Goal: Task Accomplishment & Management: Manage account settings

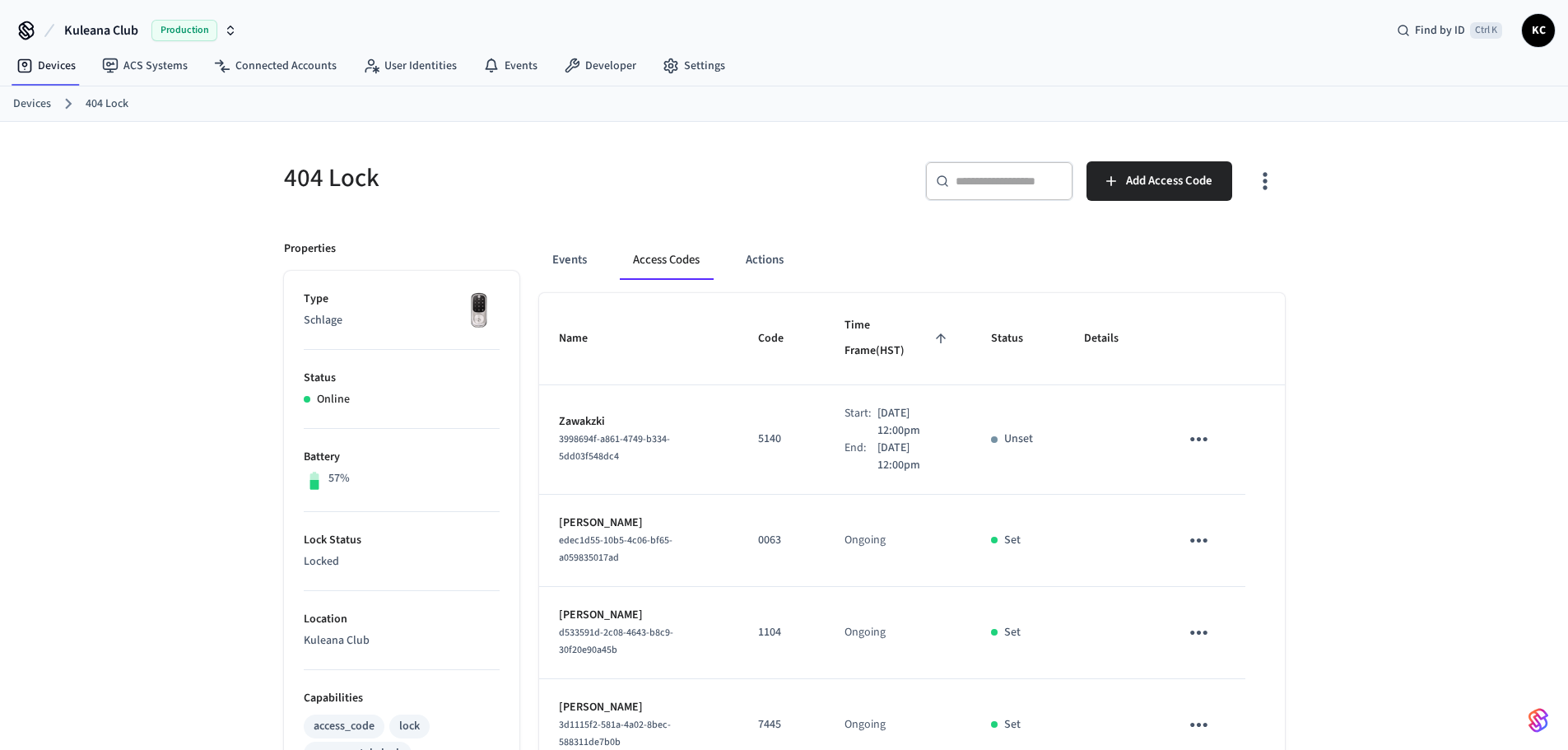
click at [31, 96] on link "Devices" at bounding box center [33, 104] width 38 height 17
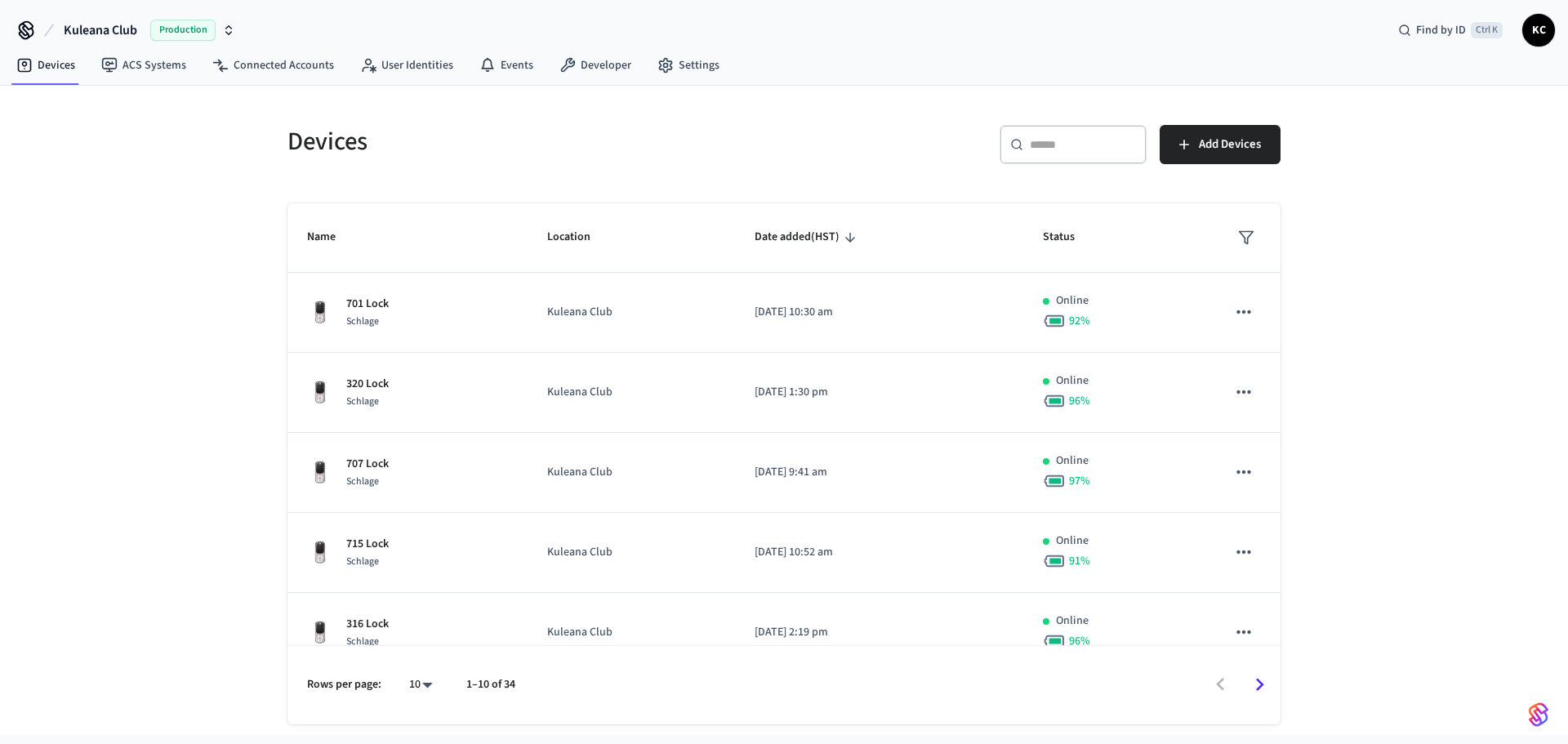
click at [1100, 135] on div "​ ​" at bounding box center [1073, 144] width 147 height 39
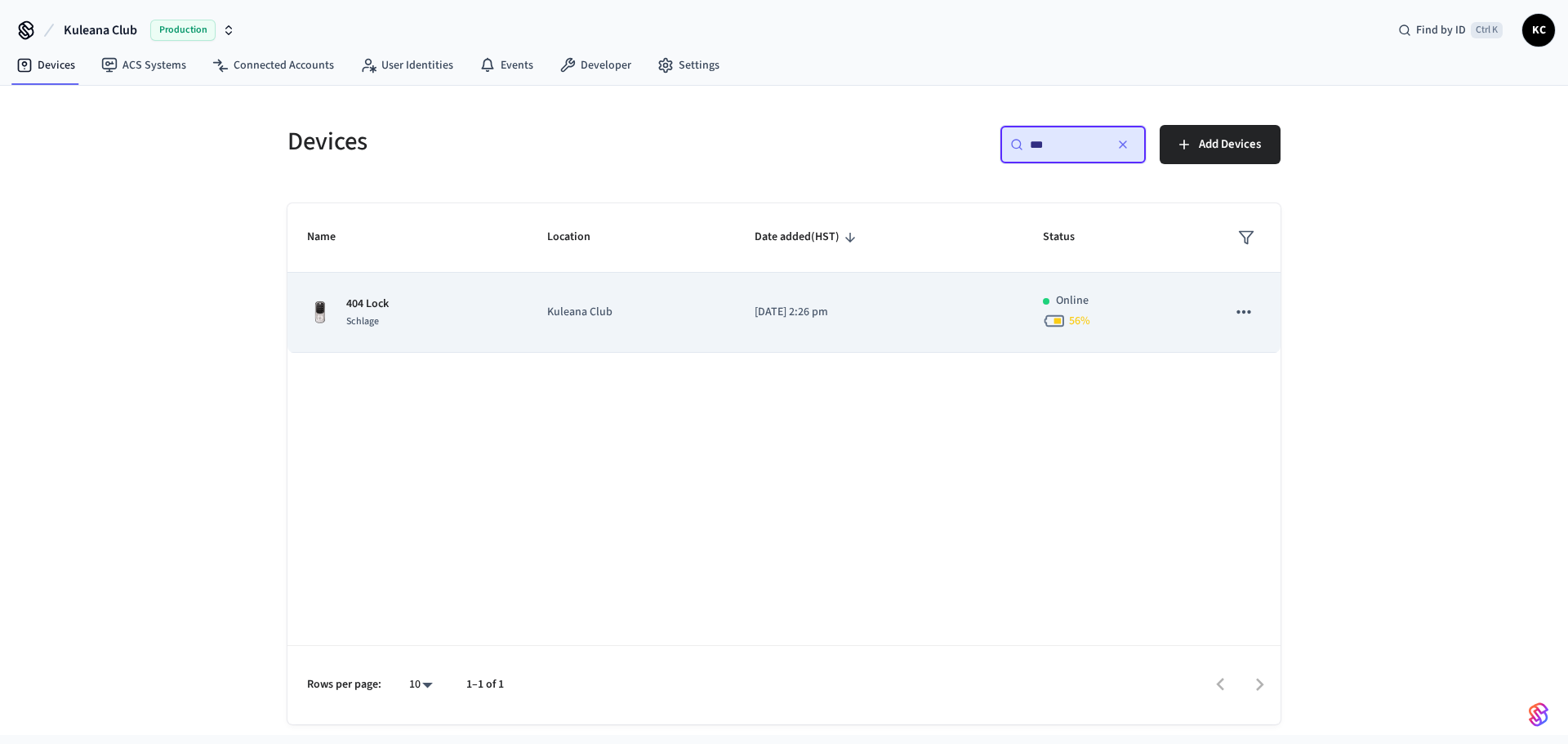
type input "***"
click at [868, 342] on td "[DATE] 2:26 pm" at bounding box center [879, 312] width 289 height 80
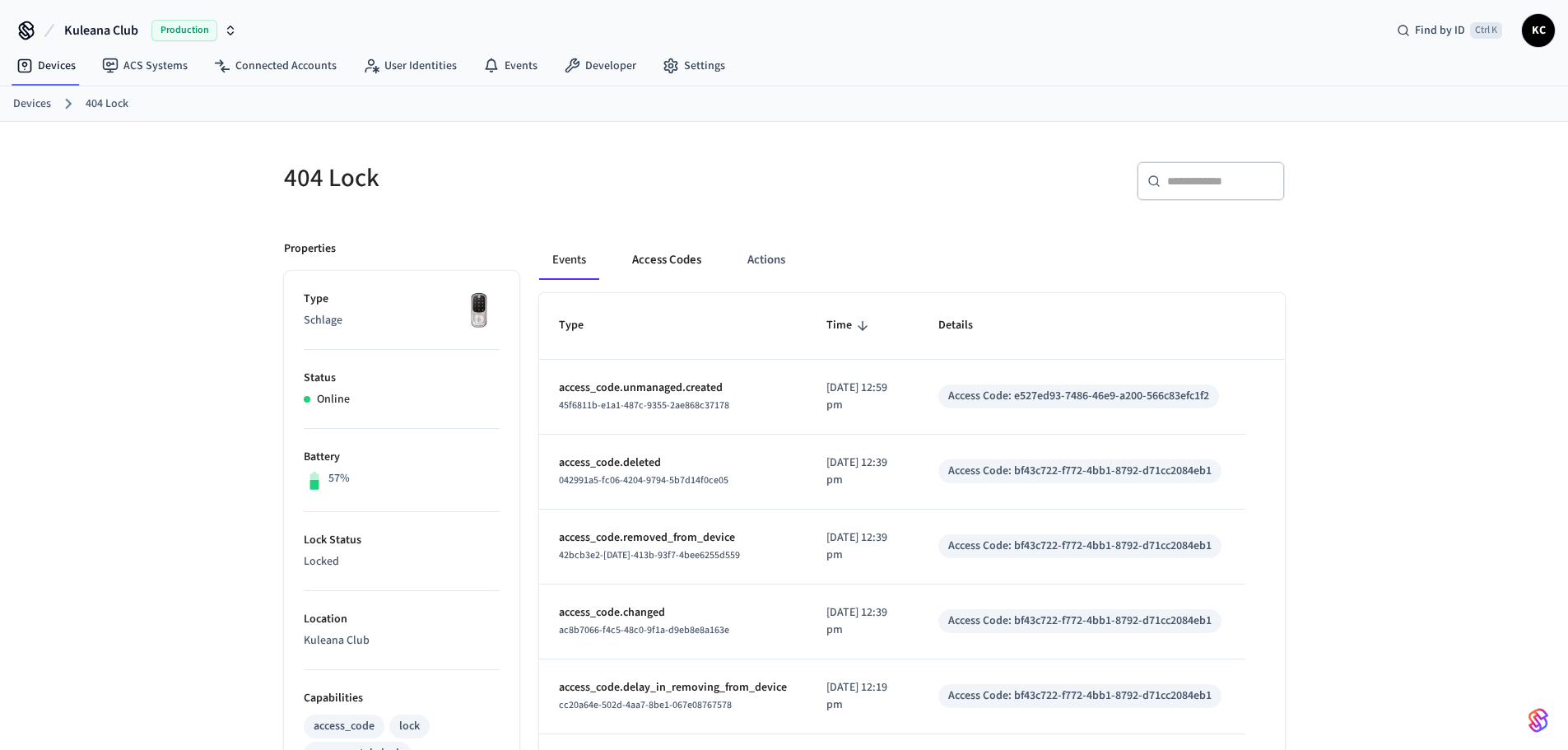
click at [686, 268] on button "Access Codes" at bounding box center [667, 259] width 96 height 39
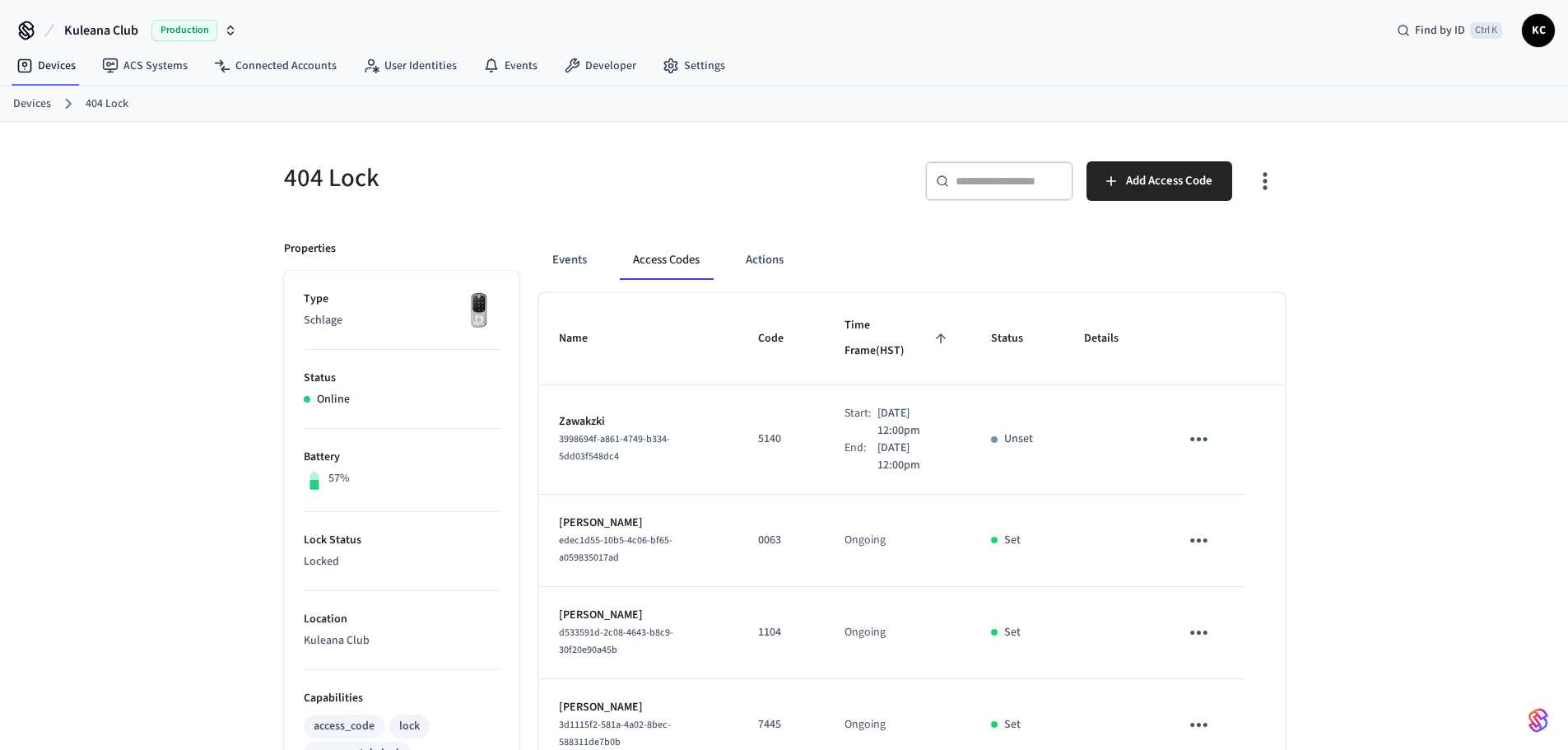
click at [1203, 427] on icon "sticky table" at bounding box center [1199, 439] width 26 height 26
click at [1226, 461] on li "Edit" at bounding box center [1238, 461] width 78 height 44
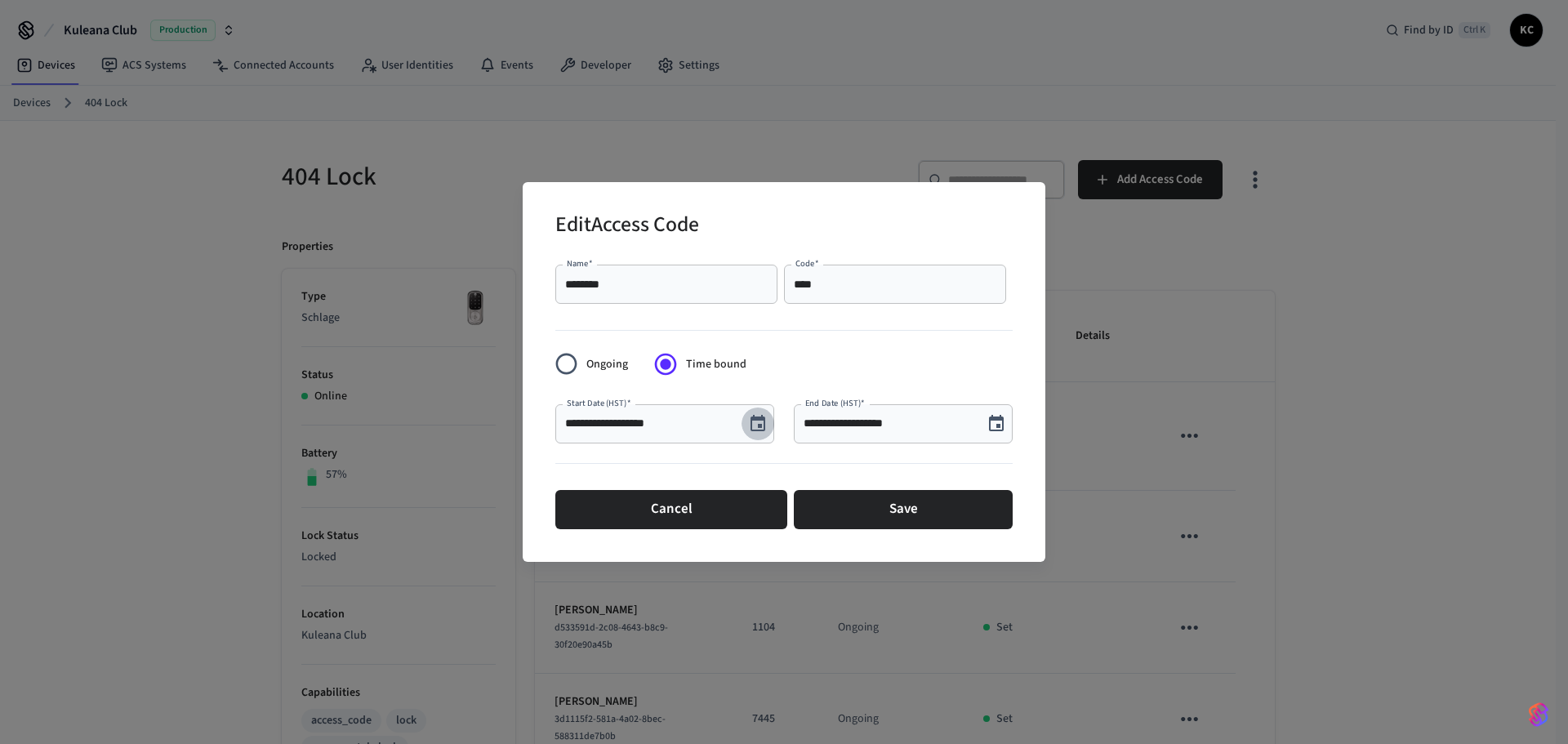
click at [753, 431] on icon "Choose date, selected date is Aug 23, 2025" at bounding box center [757, 423] width 20 height 20
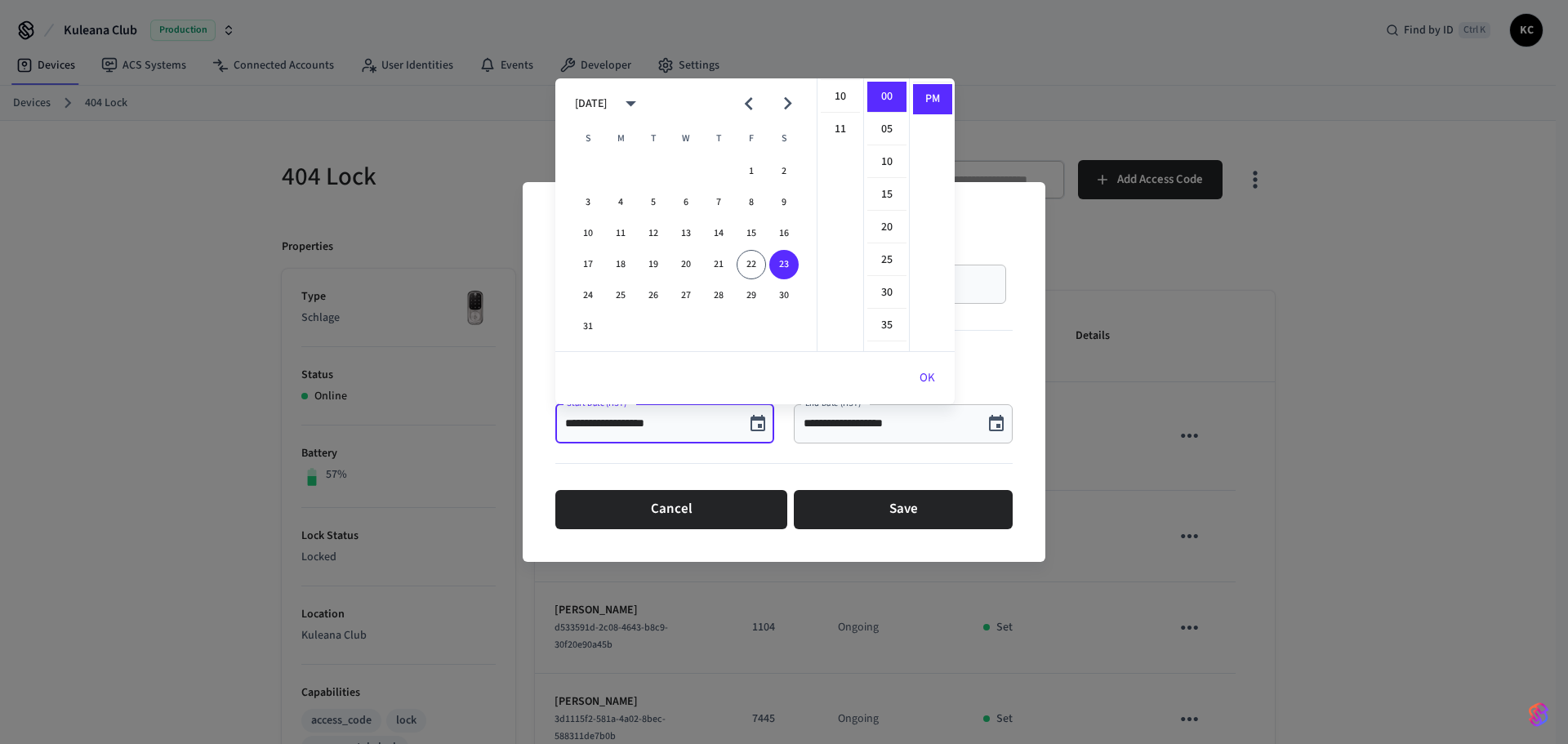
scroll to position [245, 0]
click at [840, 142] on li "09" at bounding box center [840, 146] width 39 height 31
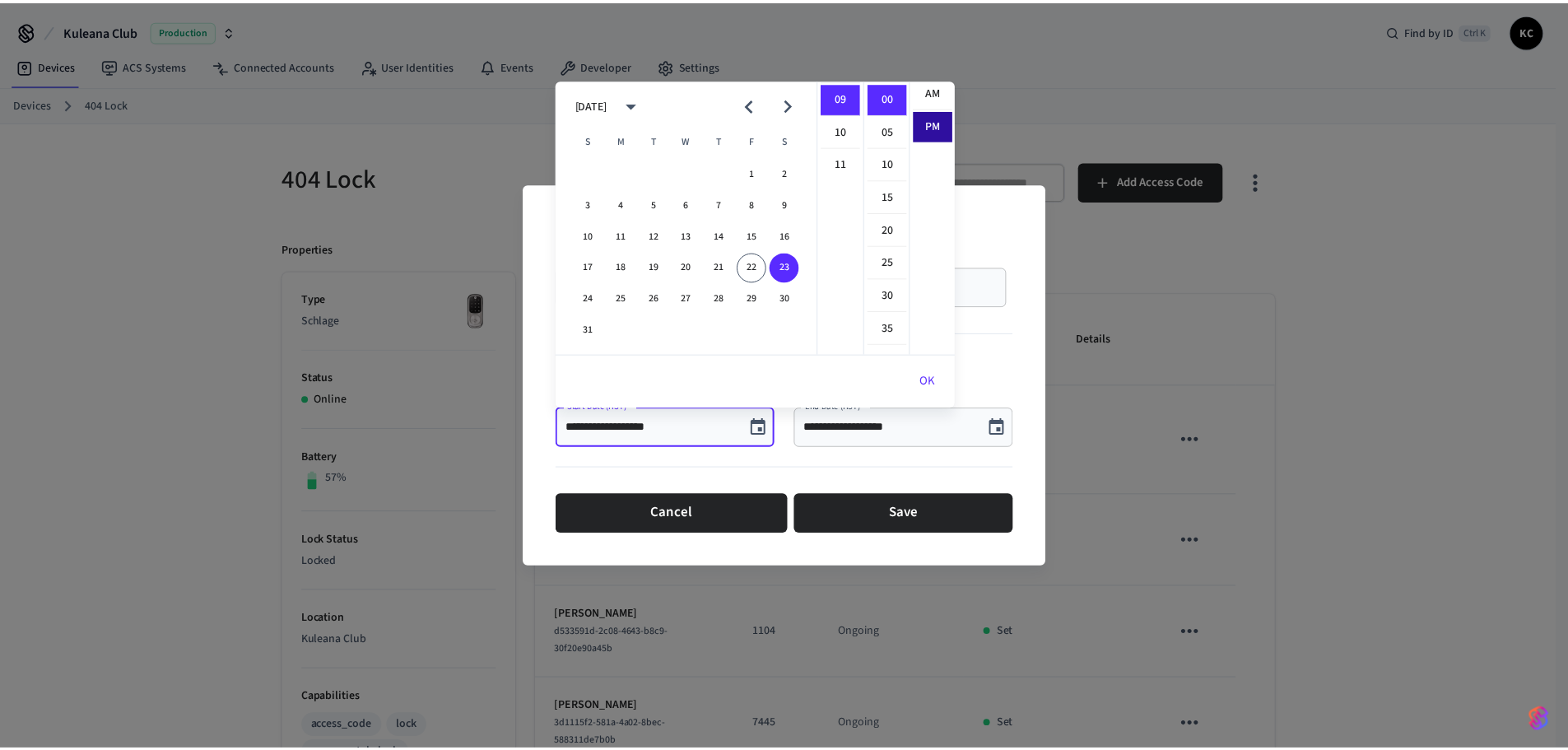
scroll to position [0, 0]
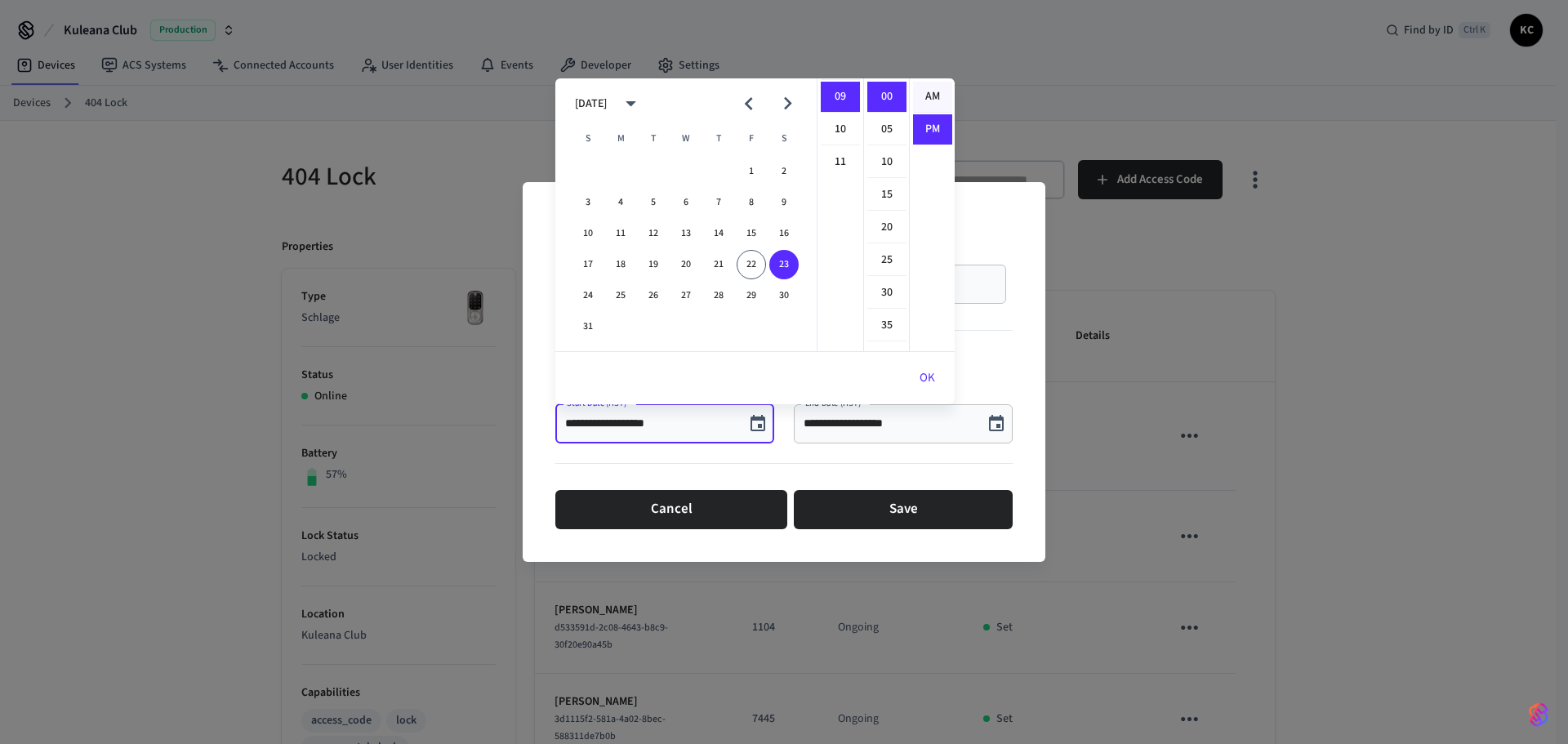
click at [926, 94] on li "AM" at bounding box center [932, 97] width 39 height 31
type input "**********"
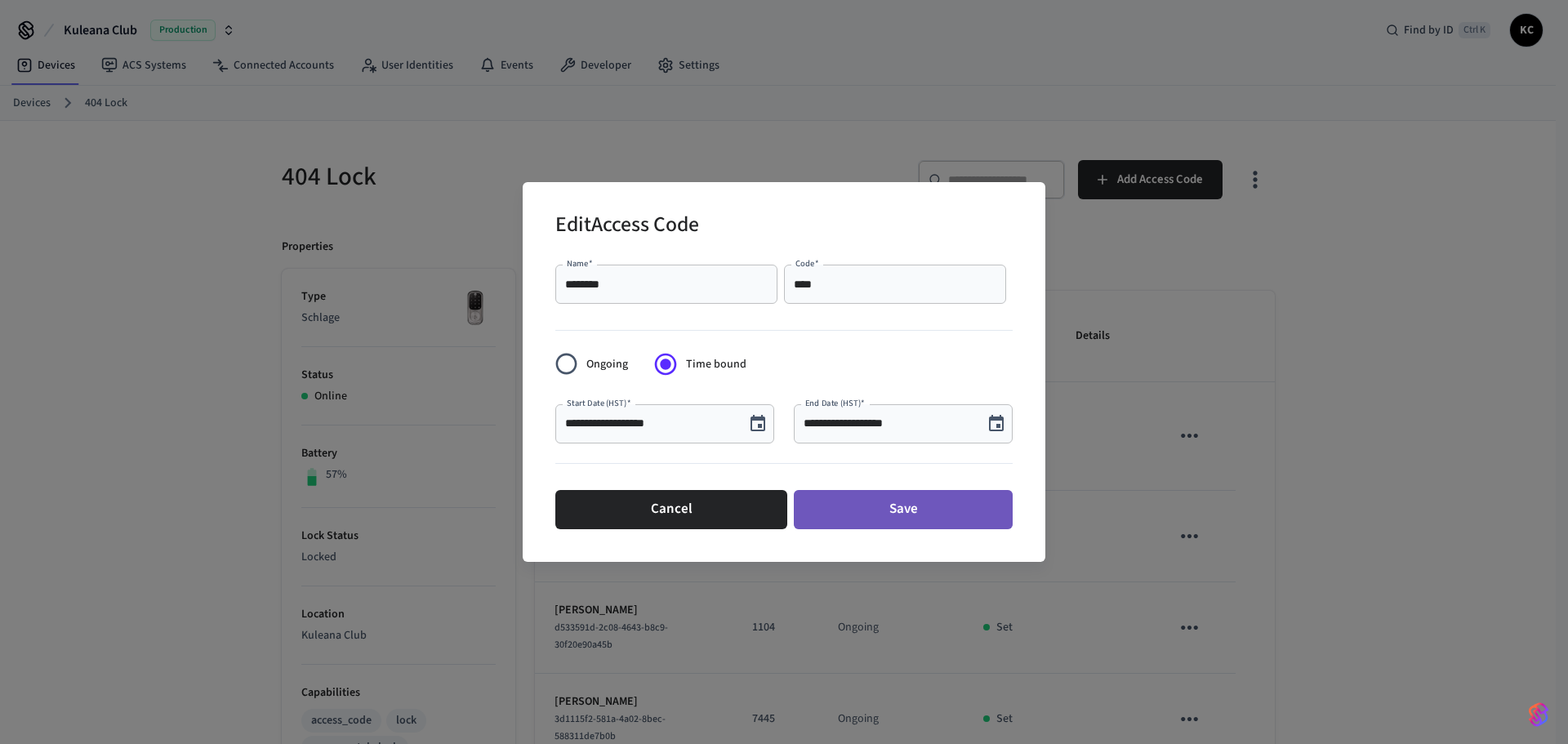
click at [952, 506] on button "Save" at bounding box center [903, 509] width 219 height 39
